Goal: Check status: Check status

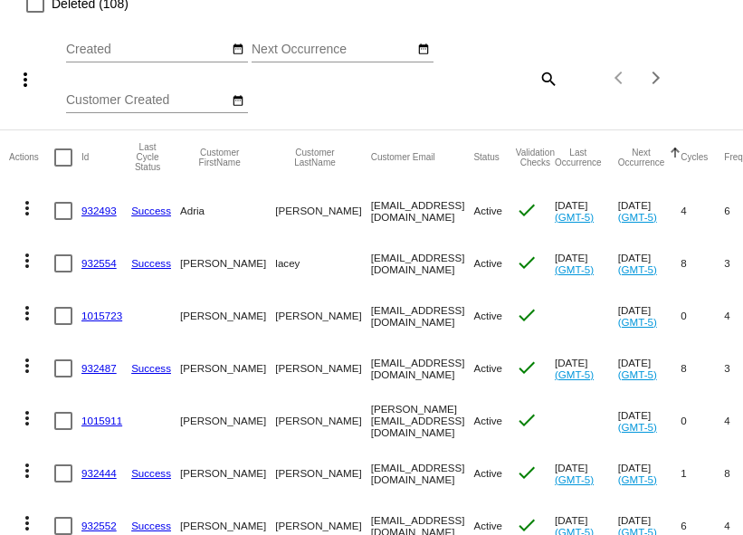
scroll to position [111, 0]
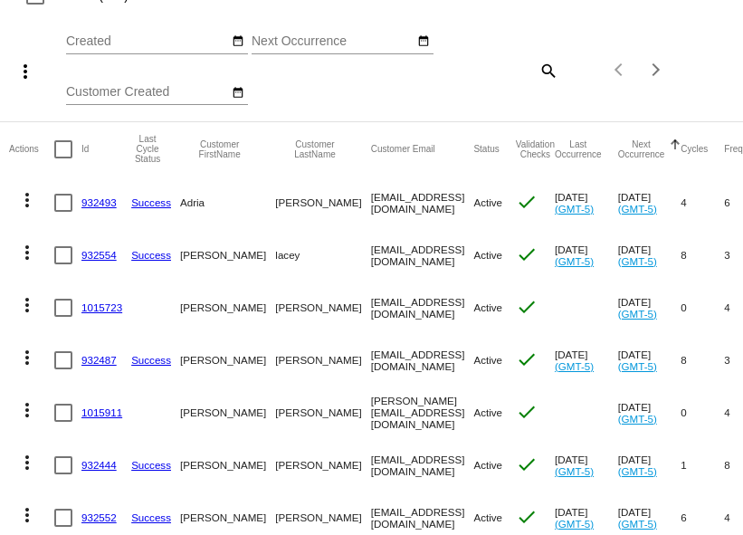
click at [537, 84] on mat-icon "search" at bounding box center [548, 70] width 22 height 28
click at [435, 74] on input "Search" at bounding box center [496, 67] width 123 height 14
paste input "[EMAIL_ADDRESS][DOMAIN_NAME]"
type input "[EMAIL_ADDRESS][DOMAIN_NAME]"
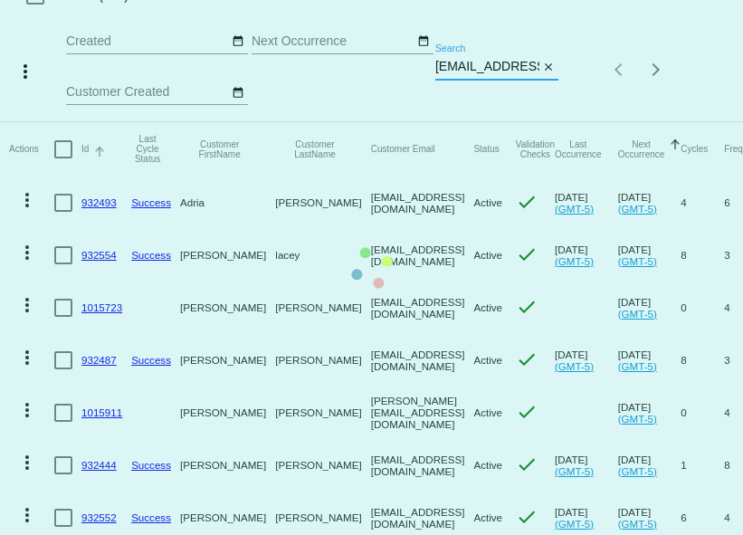
scroll to position [0, 0]
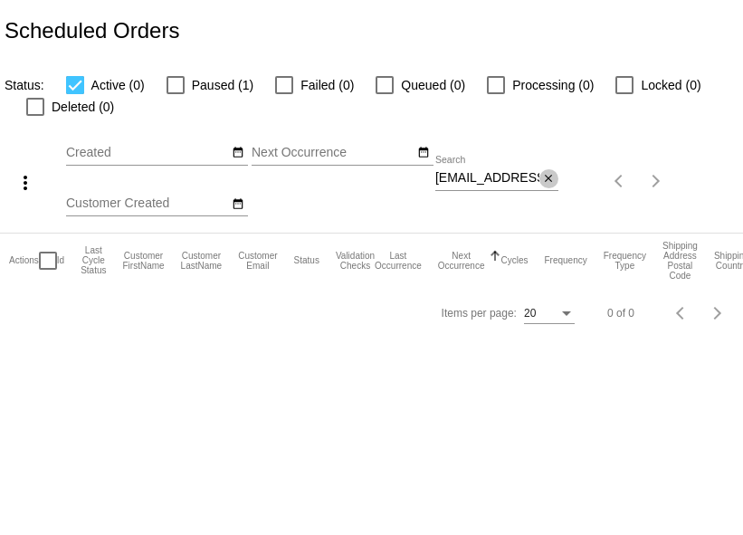
click at [542, 186] on mat-icon "close" at bounding box center [548, 179] width 13 height 14
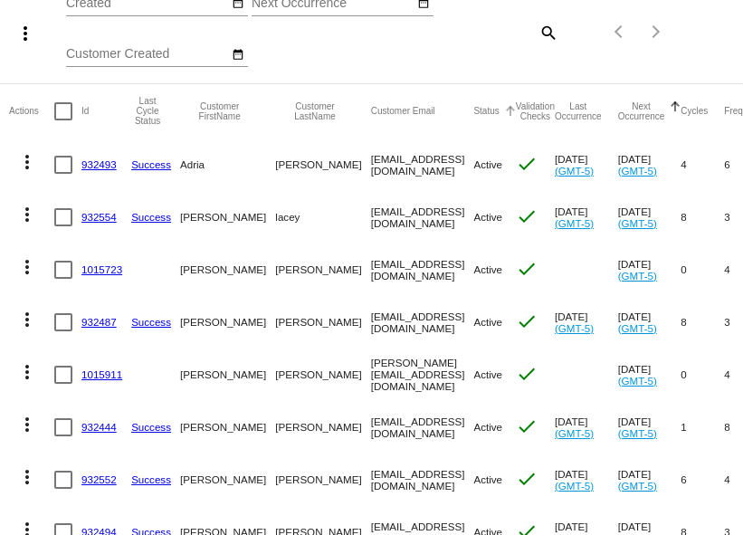
scroll to position [163, 0]
